Goal: Task Accomplishment & Management: Manage account settings

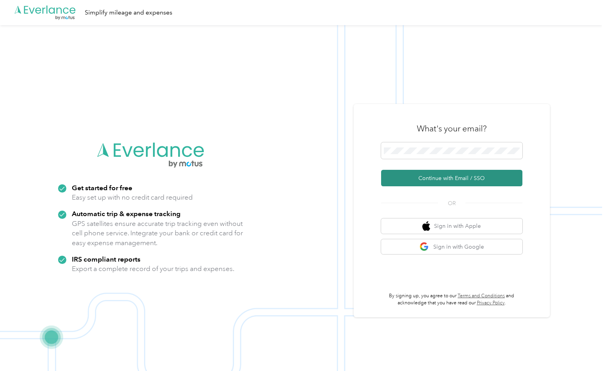
click at [445, 180] on button "Continue with Email / SSO" at bounding box center [451, 178] width 141 height 16
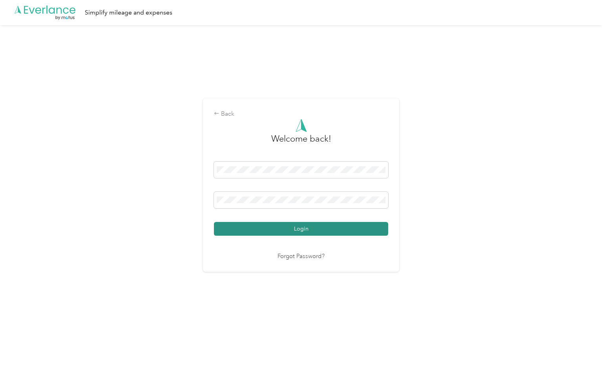
click at [312, 229] on button "Login" at bounding box center [301, 229] width 174 height 14
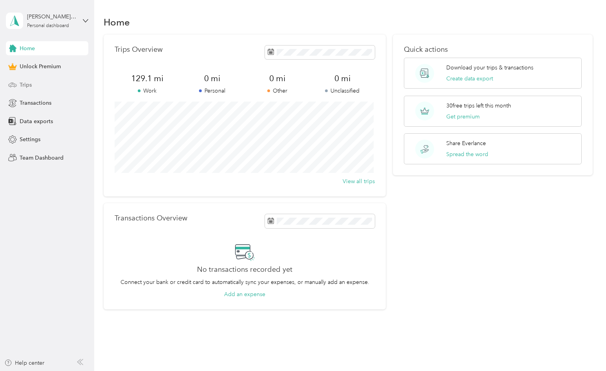
click at [45, 86] on div "Trips" at bounding box center [47, 85] width 82 height 14
